Goal: Information Seeking & Learning: Learn about a topic

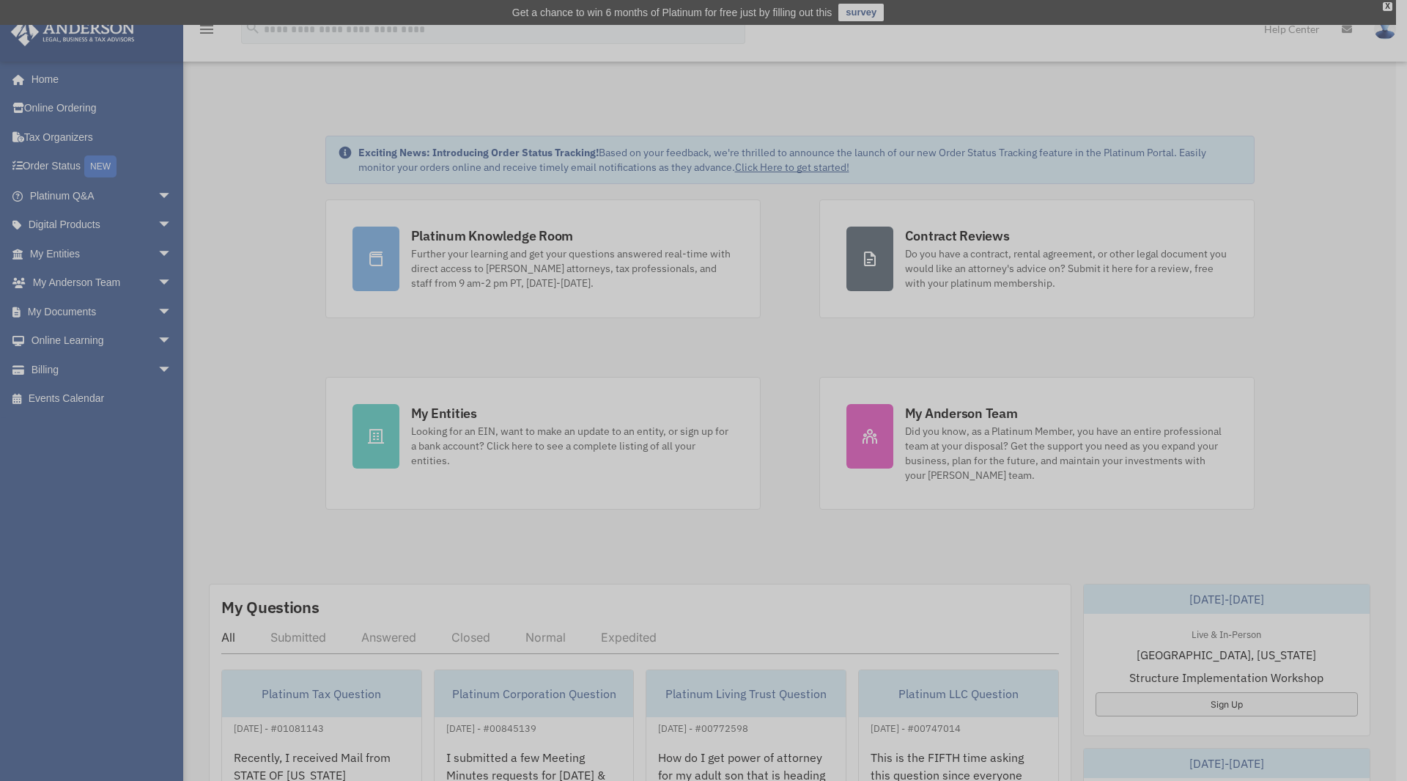
click at [483, 240] on div "x" at bounding box center [703, 390] width 1407 height 781
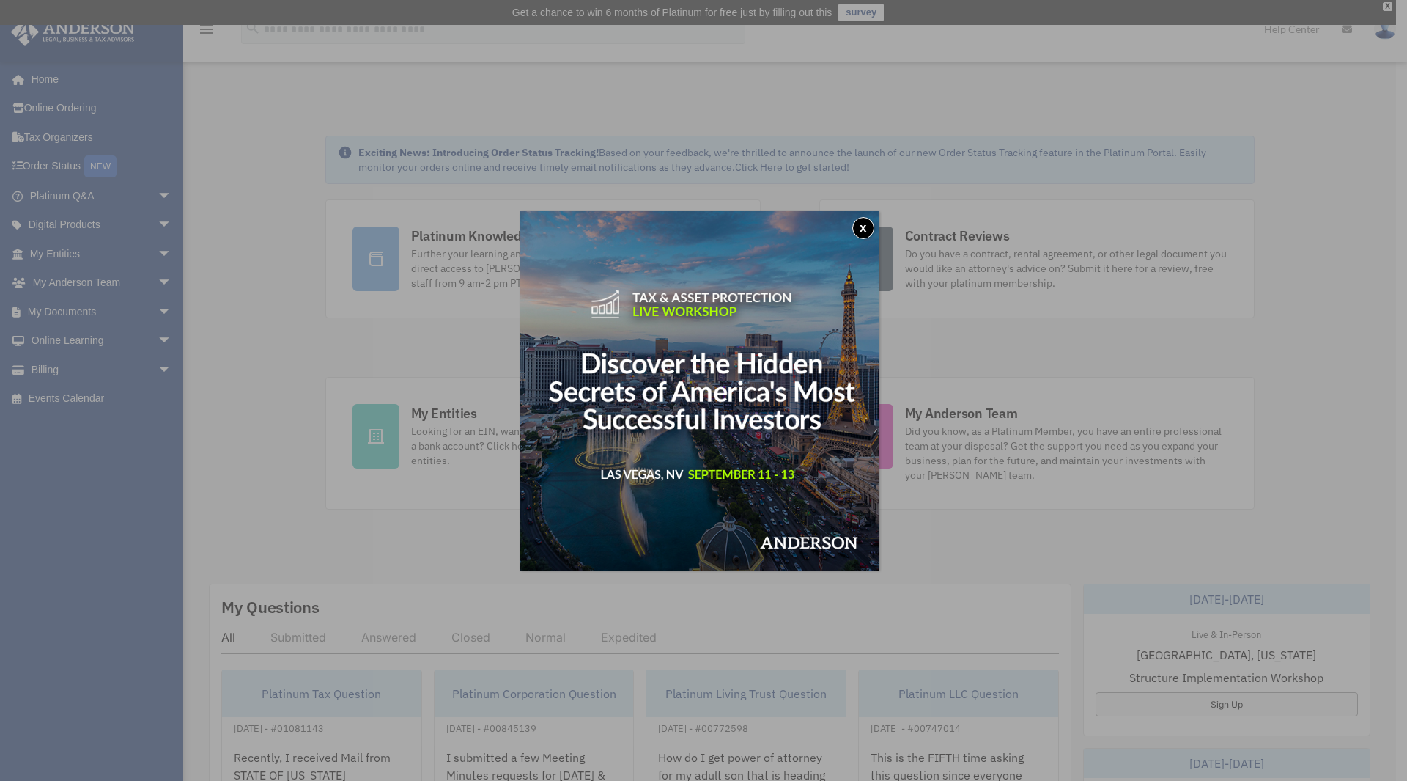
click at [870, 226] on button "x" at bounding box center [863, 228] width 22 height 22
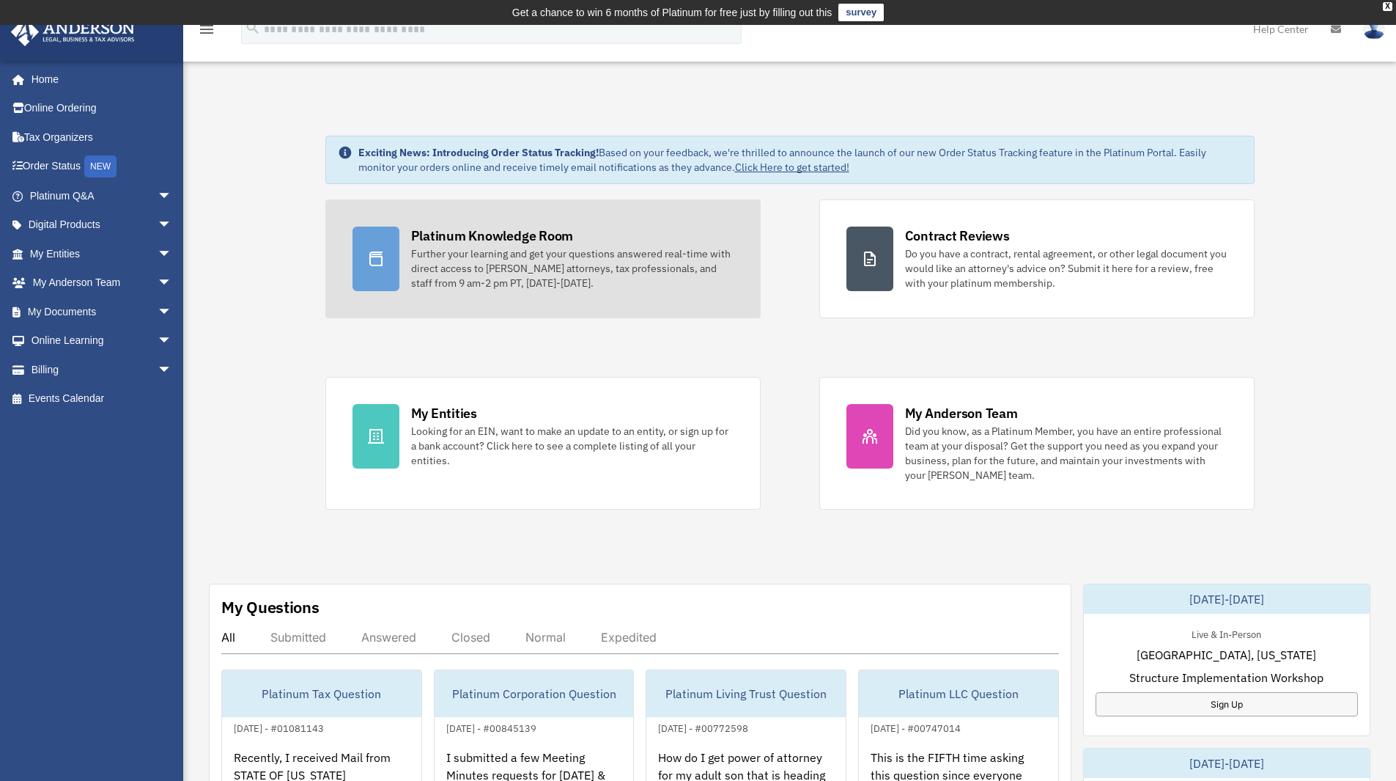
click at [474, 238] on div "Platinum Knowledge Room" at bounding box center [492, 235] width 163 height 18
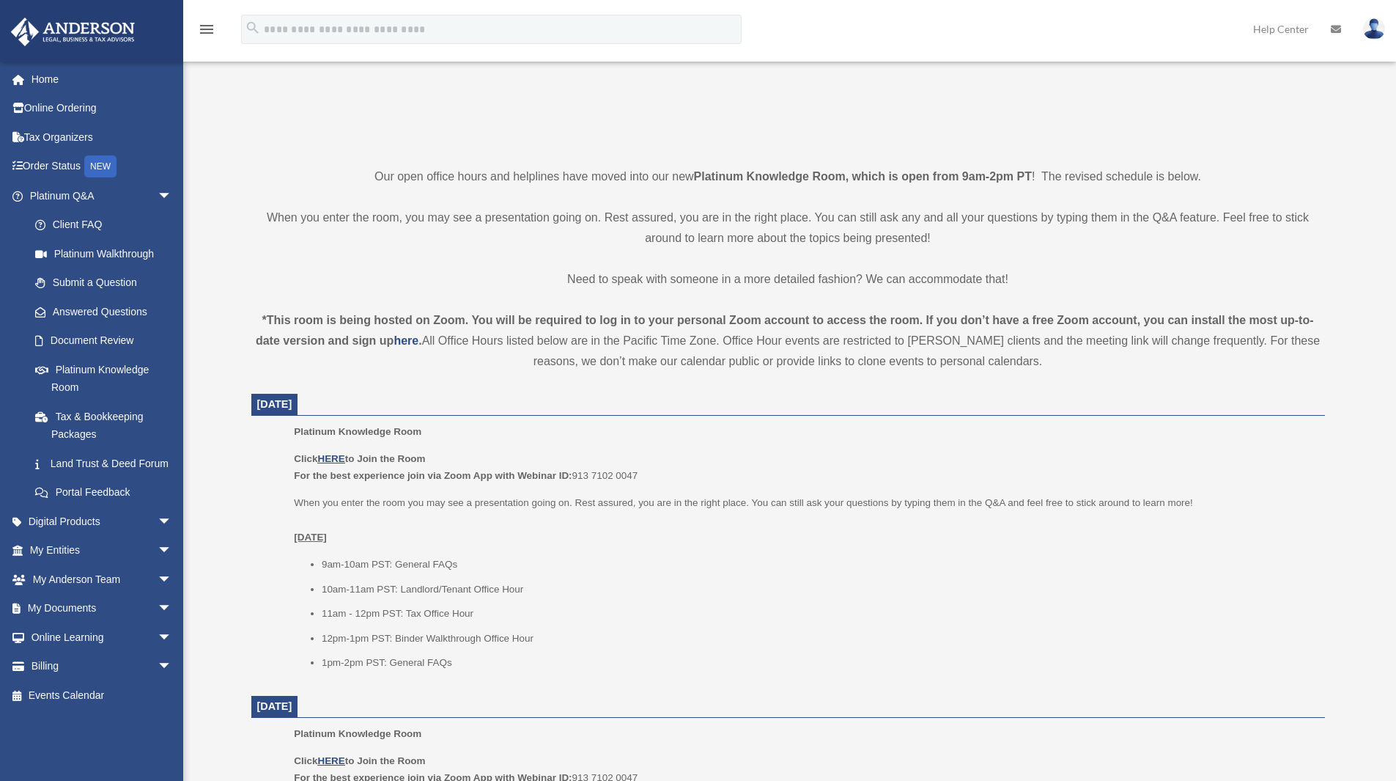
scroll to position [293, 0]
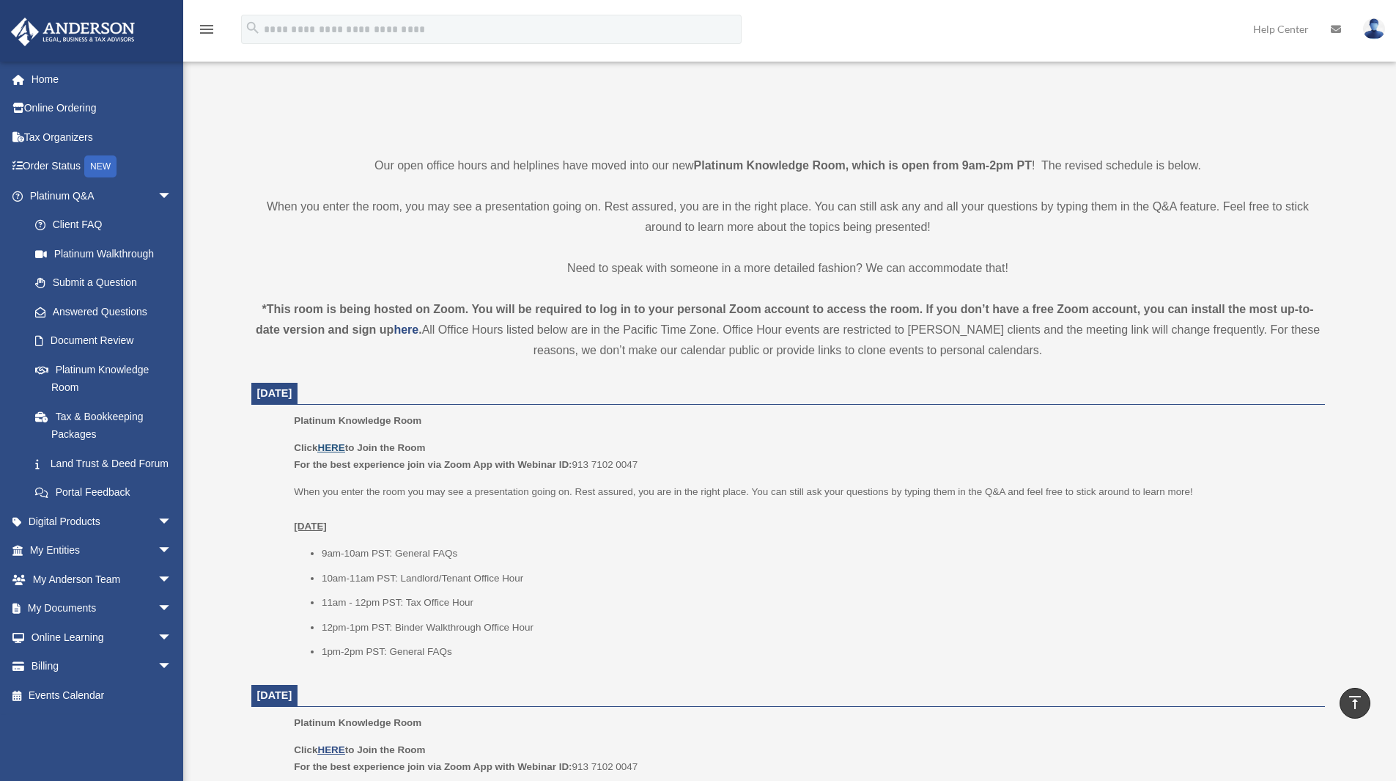
click at [332, 449] on u "HERE" at bounding box center [330, 447] width 27 height 11
